Goal: Task Accomplishment & Management: Use online tool/utility

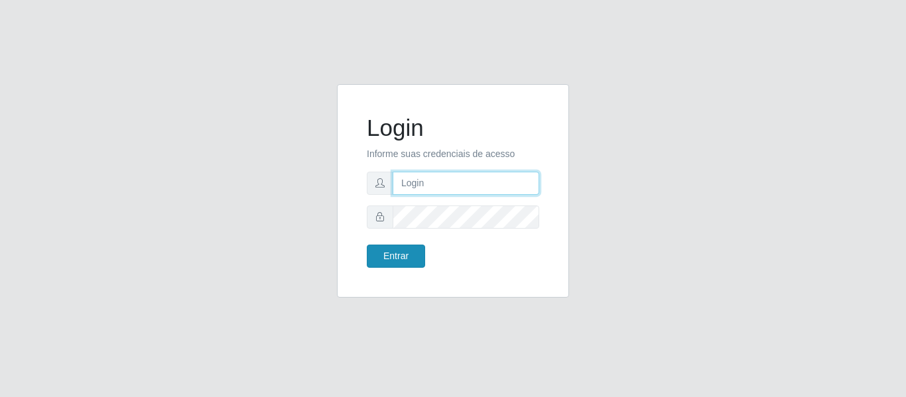
type input "precobom@rejane"
click at [403, 258] on button "Entrar" at bounding box center [396, 256] width 58 height 23
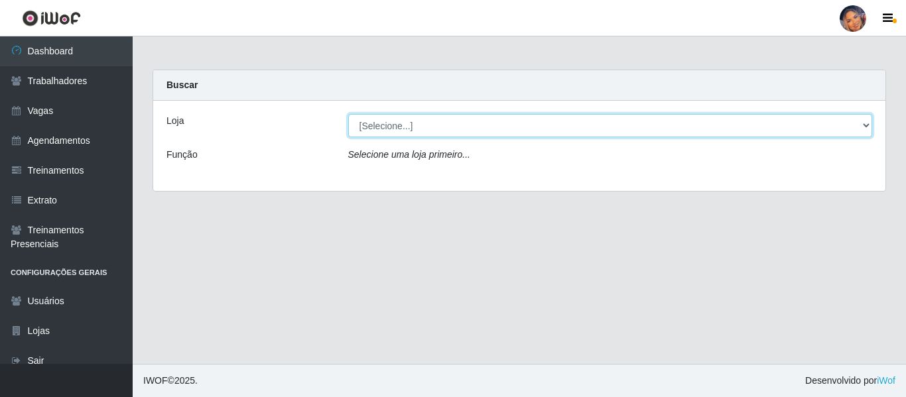
click at [412, 124] on select "[Selecione...] Supermercado Preço Bom" at bounding box center [610, 125] width 525 height 23
select select "169"
click at [348, 114] on select "[Selecione...] Supermercado Preço Bom" at bounding box center [610, 125] width 525 height 23
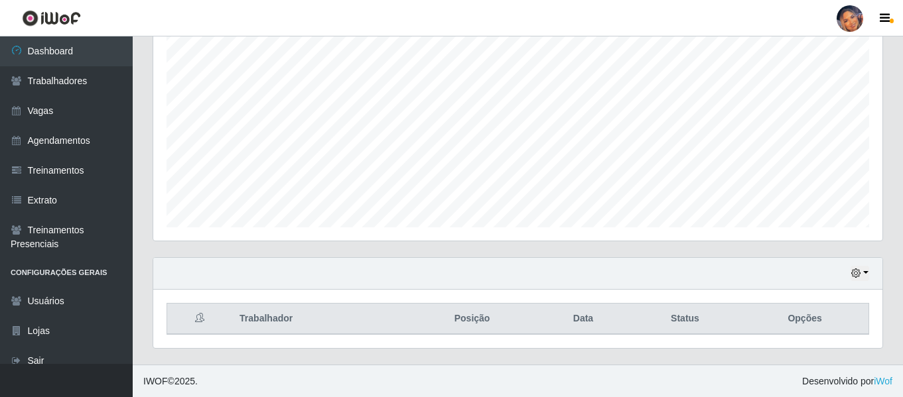
scroll to position [247, 0]
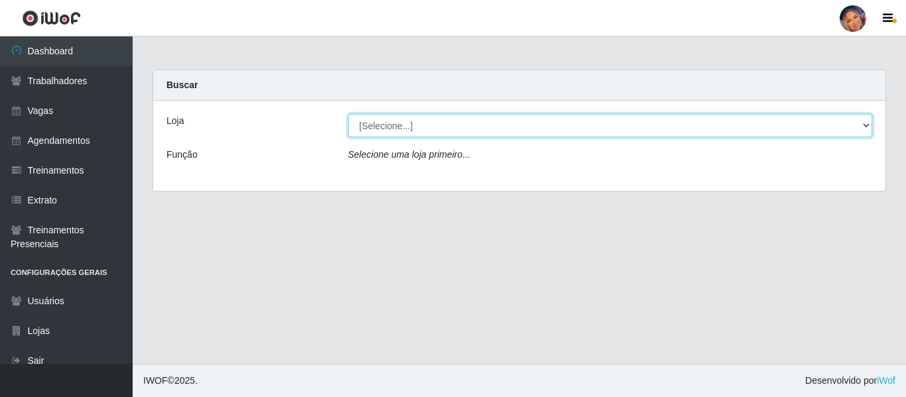
click at [363, 131] on select "[Selecione...] Supermercado Preço Bom" at bounding box center [610, 125] width 525 height 23
select select "169"
click at [348, 114] on select "[Selecione...] Supermercado Preço Bom" at bounding box center [610, 125] width 525 height 23
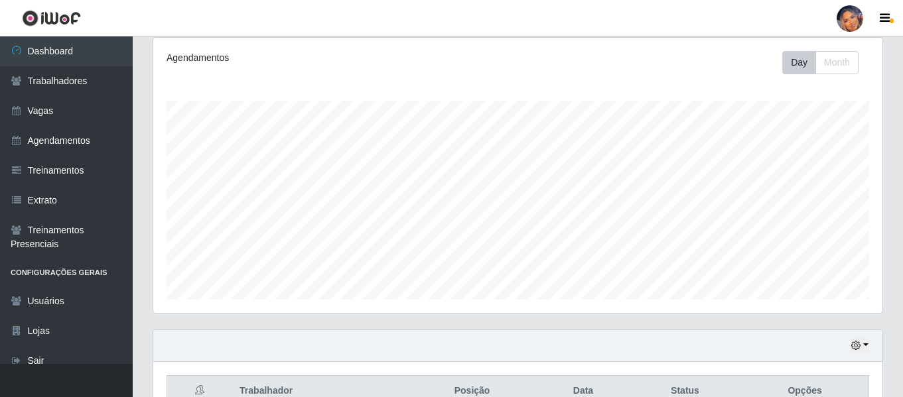
scroll to position [247, 0]
